Goal: Use online tool/utility: Utilize a website feature to perform a specific function

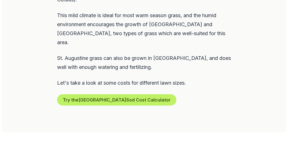
scroll to position [350, 0]
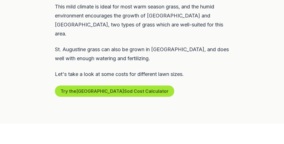
click at [115, 86] on button "Try the Venice Sod Cost Calculator" at bounding box center [114, 91] width 119 height 11
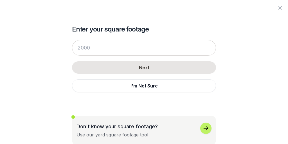
scroll to position [1, 0]
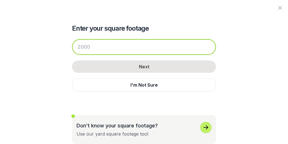
click at [103, 47] on input "number" at bounding box center [144, 47] width 144 height 16
drag, startPoint x: 101, startPoint y: 47, endPoint x: 68, endPoint y: 46, distance: 32.6
click at [68, 46] on div "Enter your square footage Next I'm Not Sure Don't know your square footage? Use…" at bounding box center [144, 71] width 270 height 145
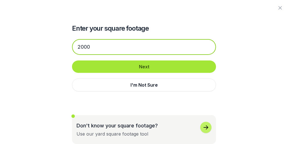
type input "2000"
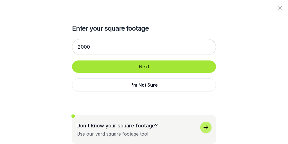
click at [144, 66] on button "Next" at bounding box center [144, 66] width 144 height 12
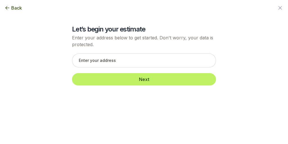
scroll to position [0, 0]
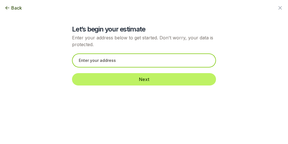
click at [104, 60] on input "text" at bounding box center [144, 60] width 144 height 14
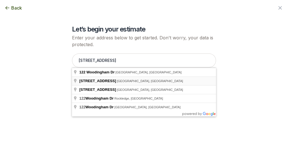
type input "122 Woodingham Court, Venice, FL"
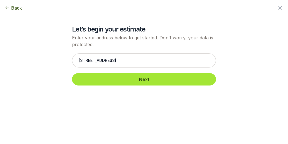
click at [136, 78] on button "Next" at bounding box center [144, 79] width 144 height 12
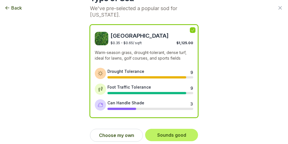
scroll to position [31, 0]
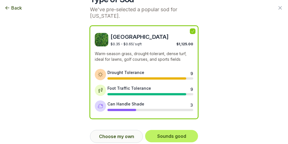
click at [126, 137] on button "Choose my own" at bounding box center [116, 136] width 53 height 13
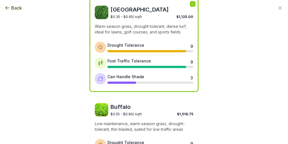
scroll to position [0, 0]
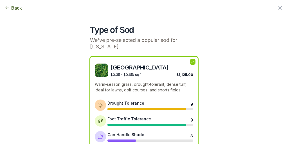
click at [18, 8] on span "Back" at bounding box center [16, 8] width 11 height 7
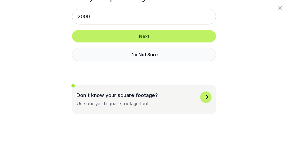
scroll to position [38, 0]
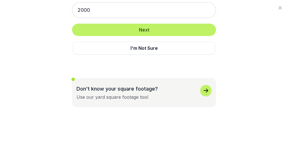
click at [203, 89] on icon "button" at bounding box center [206, 90] width 7 height 7
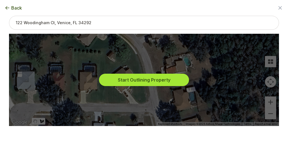
click at [142, 82] on button "Start Outlining Property" at bounding box center [144, 80] width 90 height 12
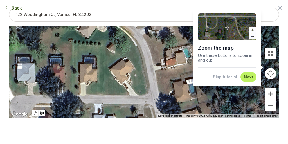
scroll to position [9, 0]
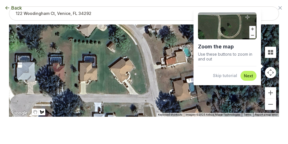
click at [244, 74] on button "Next" at bounding box center [248, 75] width 9 height 5
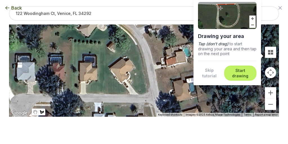
click at [203, 71] on button "Skip tutorial" at bounding box center [209, 73] width 23 height 11
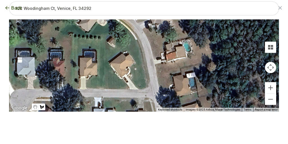
scroll to position [12, 0]
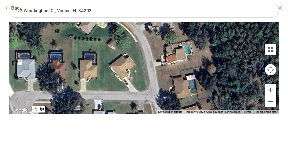
click at [52, 11] on div "Back" at bounding box center [144, 8] width 288 height 16
click at [113, 8] on div "Back" at bounding box center [144, 8] width 288 height 16
click at [49, 11] on div "Back" at bounding box center [144, 8] width 288 height 16
click at [51, 11] on div "Back" at bounding box center [144, 8] width 288 height 16
click at [11, 7] on button "Back" at bounding box center [13, 8] width 17 height 7
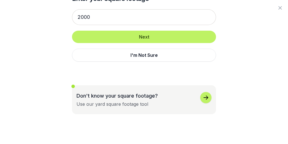
scroll to position [32, 0]
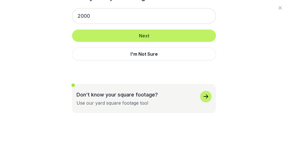
click at [203, 93] on icon "button" at bounding box center [206, 96] width 7 height 7
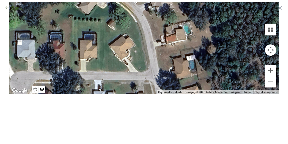
scroll to position [0, 0]
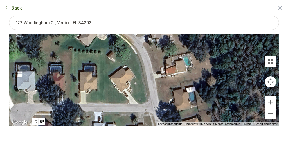
click at [17, 7] on span "Back" at bounding box center [16, 8] width 11 height 7
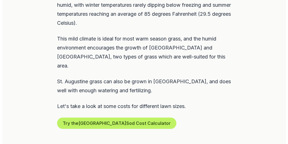
scroll to position [326, 0]
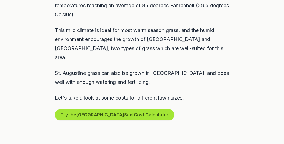
click at [114, 109] on button "Try the Venice Sod Cost Calculator" at bounding box center [114, 114] width 119 height 11
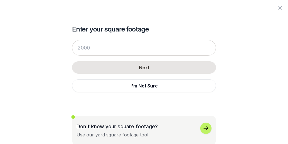
scroll to position [1, 0]
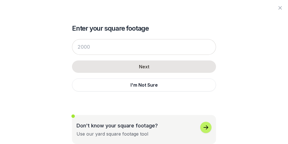
click at [203, 128] on icon "button" at bounding box center [206, 127] width 7 height 7
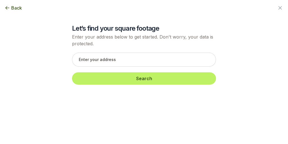
scroll to position [0, 0]
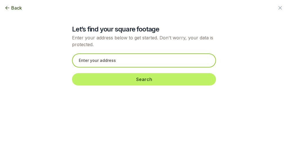
click at [95, 59] on input "text" at bounding box center [144, 60] width 144 height 14
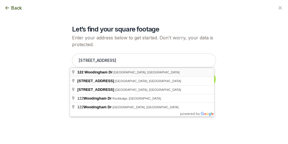
type input "[STREET_ADDRESS]"
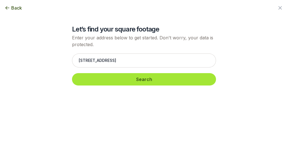
click at [133, 79] on button "Search" at bounding box center [144, 79] width 144 height 12
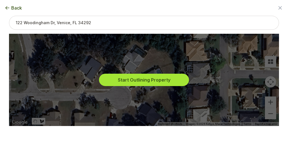
click at [132, 83] on button "Start Outlining Property" at bounding box center [144, 80] width 90 height 12
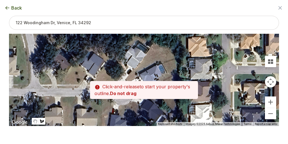
drag, startPoint x: 122, startPoint y: 85, endPoint x: 125, endPoint y: 80, distance: 5.4
click at [125, 80] on div at bounding box center [144, 80] width 266 height 92
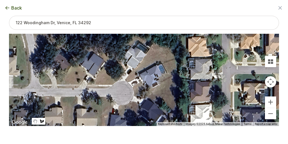
click at [163, 46] on div at bounding box center [144, 80] width 266 height 92
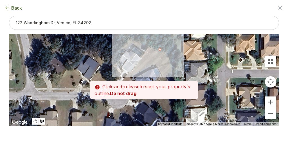
drag, startPoint x: 163, startPoint y: 46, endPoint x: 157, endPoint y: 50, distance: 6.8
click at [157, 50] on div at bounding box center [144, 80] width 266 height 92
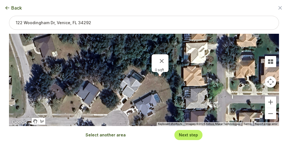
click at [158, 74] on div at bounding box center [160, 73] width 7 height 3
click at [160, 57] on button "Close" at bounding box center [162, 61] width 14 height 14
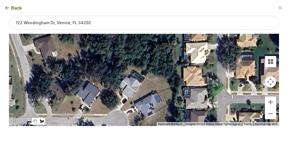
click at [120, 110] on div at bounding box center [144, 80] width 266 height 92
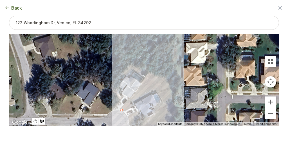
click at [158, 73] on div at bounding box center [144, 80] width 266 height 92
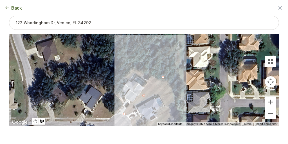
drag, startPoint x: 158, startPoint y: 73, endPoint x: 161, endPoint y: 78, distance: 5.2
click at [161, 78] on div at bounding box center [144, 80] width 266 height 92
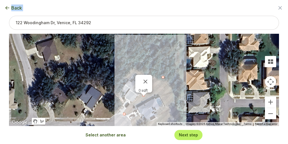
scroll to position [313, 0]
drag, startPoint x: 178, startPoint y: 14, endPoint x: 157, endPoint y: -5, distance: 28.1
click at [164, 54] on div "0 sqft" at bounding box center [144, 80] width 270 height 92
click at [162, 77] on div at bounding box center [163, 77] width 3 height 3
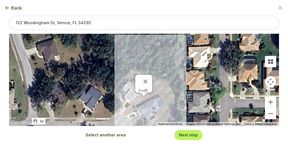
drag, startPoint x: 161, startPoint y: 77, endPoint x: 164, endPoint y: 74, distance: 3.4
click at [144, 77] on button "Close" at bounding box center [146, 82] width 14 height 14
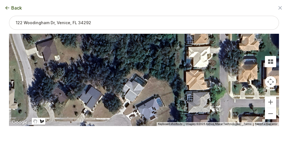
click at [123, 115] on div at bounding box center [144, 80] width 266 height 92
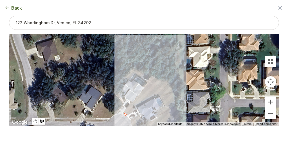
click at [160, 79] on div at bounding box center [144, 80] width 266 height 92
click at [173, 92] on div at bounding box center [144, 80] width 266 height 92
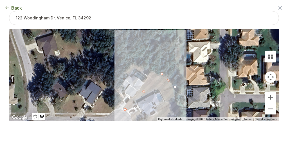
scroll to position [25, 0]
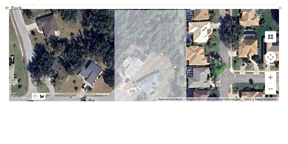
click at [172, 92] on div at bounding box center [144, 55] width 266 height 92
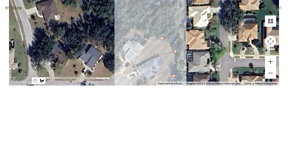
scroll to position [42, 0]
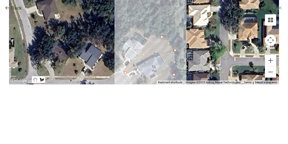
click at [140, 93] on div "Back Enter your square footage Next I'm Not Sure Don't know your square footage…" at bounding box center [144, 30] width 288 height 144
click at [172, 75] on div at bounding box center [144, 38] width 266 height 92
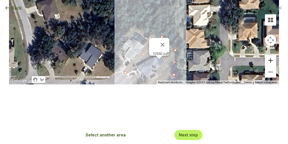
click at [265, 59] on button "Zoom in" at bounding box center [270, 60] width 11 height 11
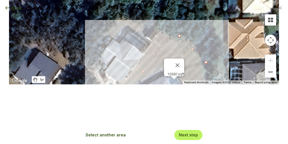
click at [265, 70] on button "Zoom out" at bounding box center [270, 71] width 11 height 11
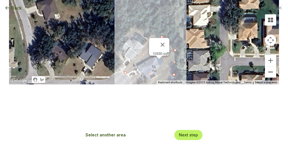
click at [265, 70] on button "Zoom out" at bounding box center [270, 71] width 11 height 11
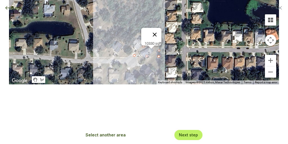
click at [156, 28] on button "Close" at bounding box center [155, 35] width 14 height 14
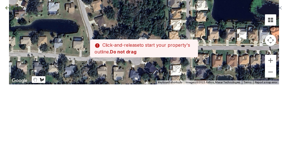
drag, startPoint x: 134, startPoint y: 55, endPoint x: 139, endPoint y: 53, distance: 5.7
click at [139, 53] on div "Zoom the map Use these buttons to zoom in and out Skip tutorial Next ← Move lef…" at bounding box center [144, 20] width 270 height 92
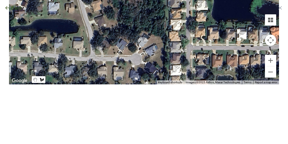
click at [138, 53] on div "Zoom the map Use these buttons to zoom in and out Skip tutorial Next ← Move lef…" at bounding box center [144, 20] width 270 height 92
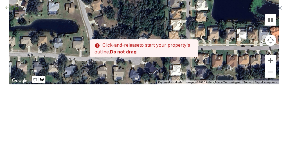
click at [138, 53] on p "A quick tap Click-and-release to start your property's outline. Do not drag" at bounding box center [144, 48] width 108 height 18
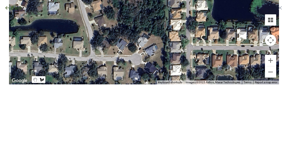
click at [133, 90] on div "Back Enter your square footage 10330 Next I'm Not Sure Don't know your square f…" at bounding box center [144, 30] width 288 height 144
click at [136, 53] on div at bounding box center [144, 38] width 266 height 92
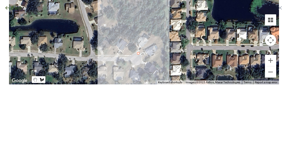
click at [156, 35] on div at bounding box center [144, 38] width 266 height 92
click at [162, 46] on div at bounding box center [144, 38] width 266 height 92
click at [162, 53] on div at bounding box center [144, 38] width 266 height 92
click at [140, 62] on div at bounding box center [144, 38] width 266 height 92
click at [137, 52] on div at bounding box center [144, 38] width 266 height 92
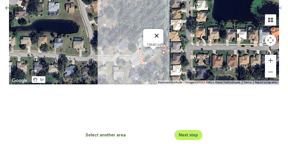
click at [158, 32] on button "Close" at bounding box center [157, 36] width 14 height 14
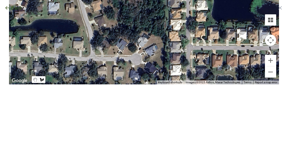
click at [142, 48] on div at bounding box center [144, 38] width 266 height 92
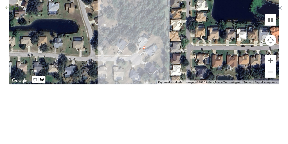
click at [158, 37] on div at bounding box center [144, 38] width 266 height 92
click at [163, 51] on div at bounding box center [144, 38] width 266 height 92
click at [161, 58] on div at bounding box center [144, 38] width 266 height 92
click at [146, 60] on div at bounding box center [144, 38] width 266 height 92
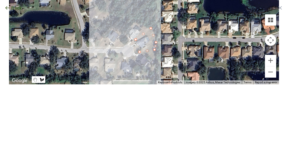
drag, startPoint x: 146, startPoint y: 60, endPoint x: 138, endPoint y: 51, distance: 12.3
click at [138, 51] on div at bounding box center [144, 38] width 266 height 92
click at [132, 51] on div at bounding box center [144, 38] width 266 height 92
click at [134, 41] on div at bounding box center [144, 38] width 266 height 92
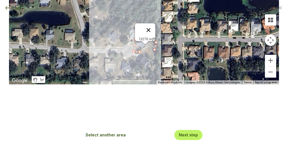
click at [150, 25] on button "Close" at bounding box center [149, 30] width 14 height 14
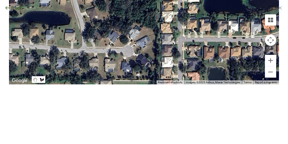
click at [135, 42] on div "Zoom the map Use these buttons to zoom in and out Skip tutorial Next ← Move lef…" at bounding box center [144, 20] width 270 height 92
click at [133, 41] on div at bounding box center [144, 38] width 266 height 92
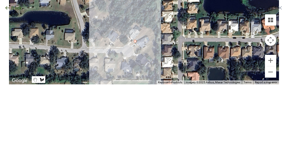
click at [146, 36] on div at bounding box center [144, 38] width 266 height 92
click at [149, 42] on div at bounding box center [144, 38] width 266 height 92
click at [143, 45] on div at bounding box center [144, 38] width 266 height 92
click at [145, 47] on div at bounding box center [144, 38] width 266 height 92
click at [140, 50] on div at bounding box center [144, 38] width 266 height 92
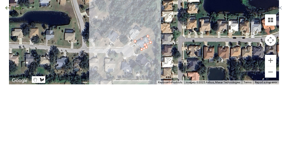
click at [133, 42] on div at bounding box center [144, 38] width 266 height 92
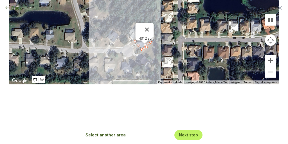
click at [148, 25] on button "Close" at bounding box center [147, 30] width 14 height 14
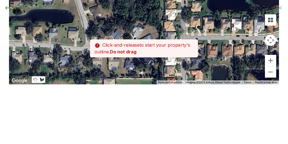
drag, startPoint x: 135, startPoint y: 39, endPoint x: 139, endPoint y: 37, distance: 4.5
click at [139, 37] on div at bounding box center [144, 38] width 266 height 92
click at [138, 37] on div at bounding box center [144, 38] width 266 height 92
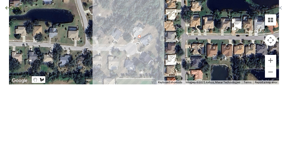
click at [153, 26] on div at bounding box center [144, 38] width 266 height 92
click at [158, 45] on div at bounding box center [144, 38] width 266 height 92
click at [143, 50] on div at bounding box center [144, 38] width 266 height 92
click at [137, 37] on div at bounding box center [144, 38] width 266 height 92
type input "11025"
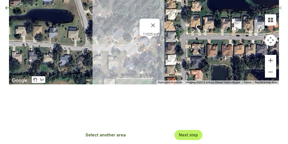
click at [142, 91] on div "Back Enter your square footage 11025 Next I'm Not Sure Don't know your square f…" at bounding box center [144, 30] width 288 height 144
click at [154, 20] on button "Close" at bounding box center [153, 26] width 14 height 14
